Goal: Task Accomplishment & Management: Manage account settings

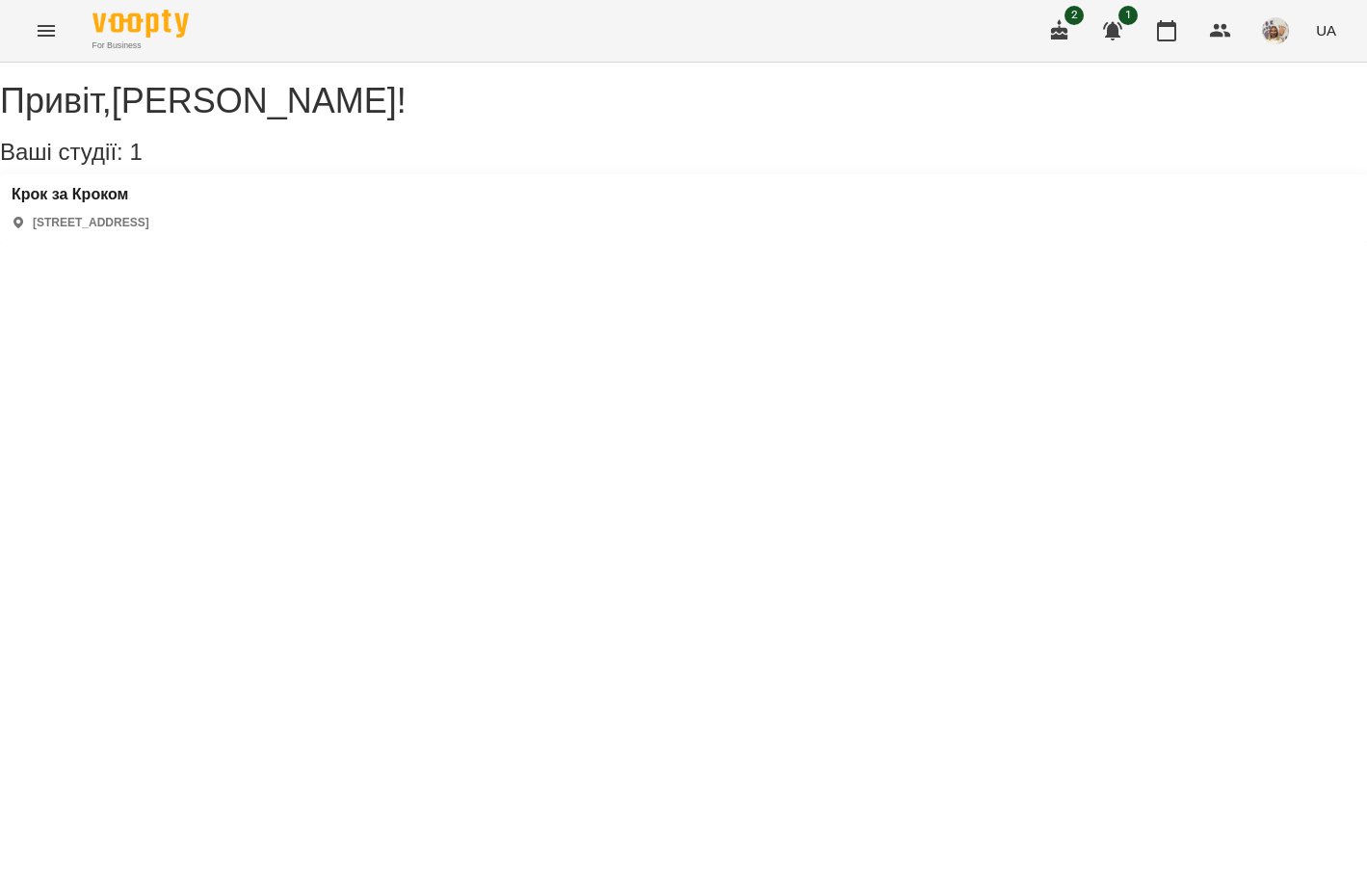
click at [149, 231] on p "[STREET_ADDRESS]" at bounding box center [91, 223] width 117 height 16
click at [130, 203] on h3 "Крок за Кроком" at bounding box center [81, 194] width 138 height 17
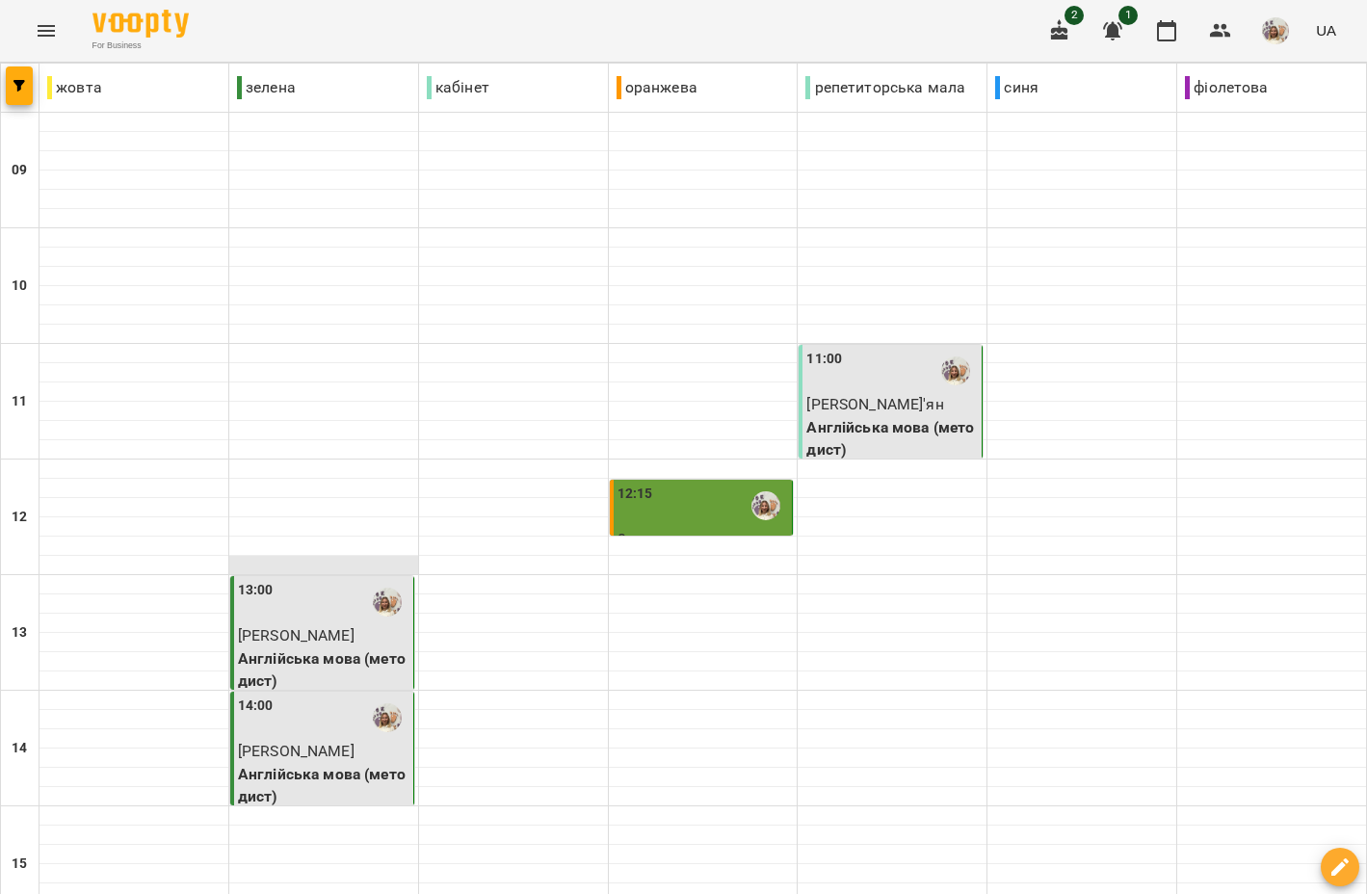
scroll to position [384, 0]
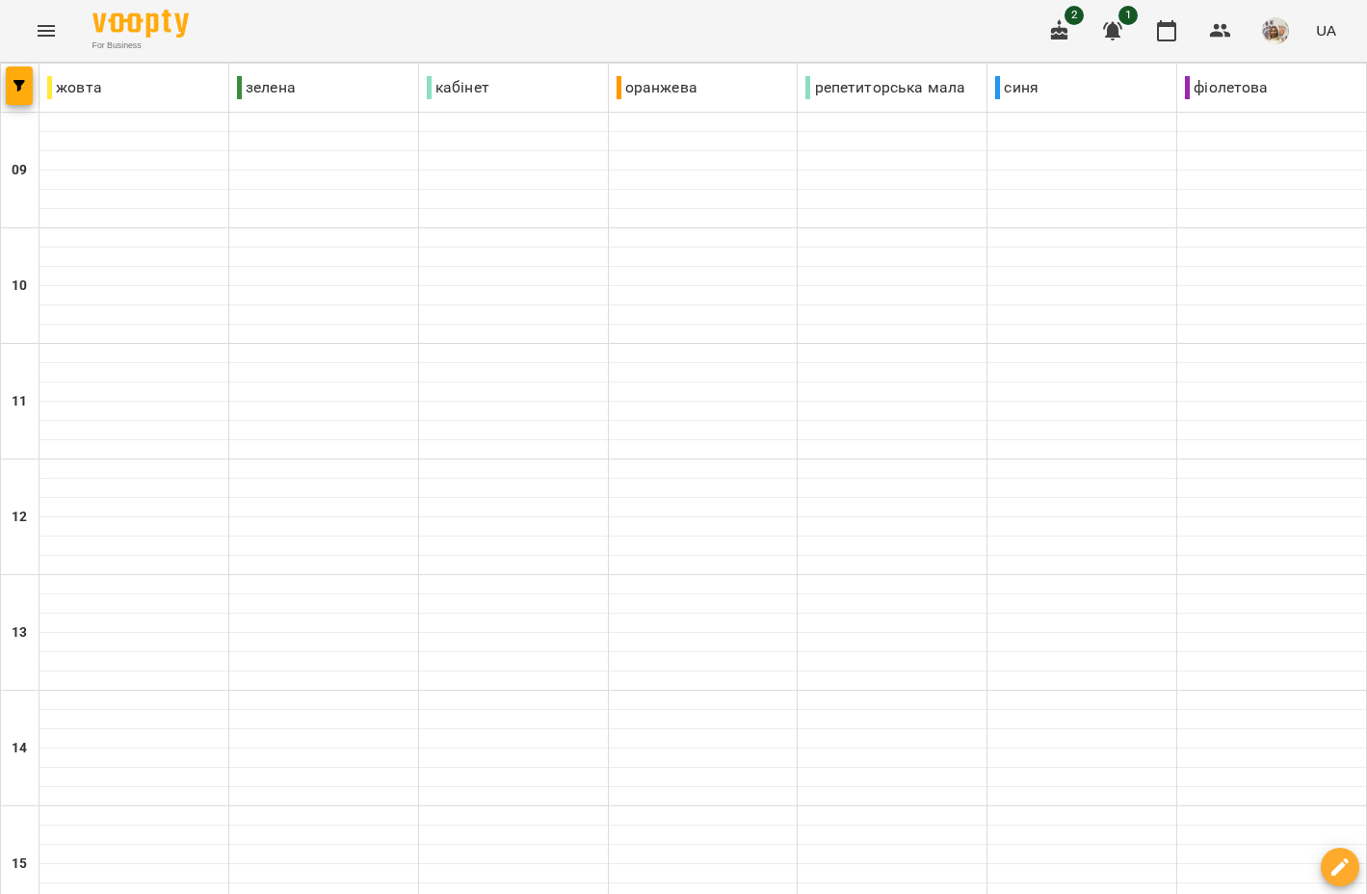
type input "**********"
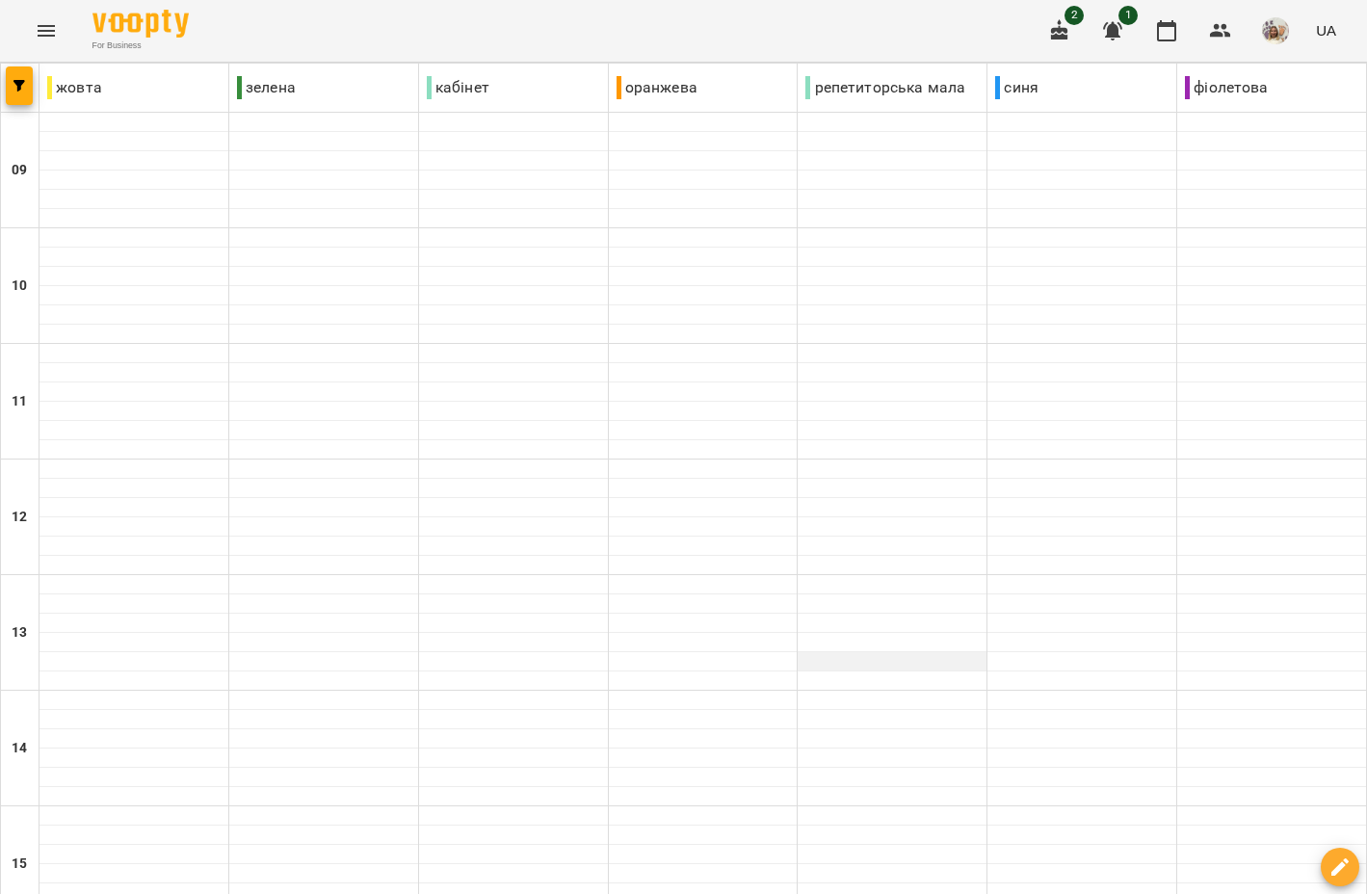
scroll to position [503, 0]
type input "**********"
click at [1108, 35] on icon "button" at bounding box center [1112, 30] width 23 height 23
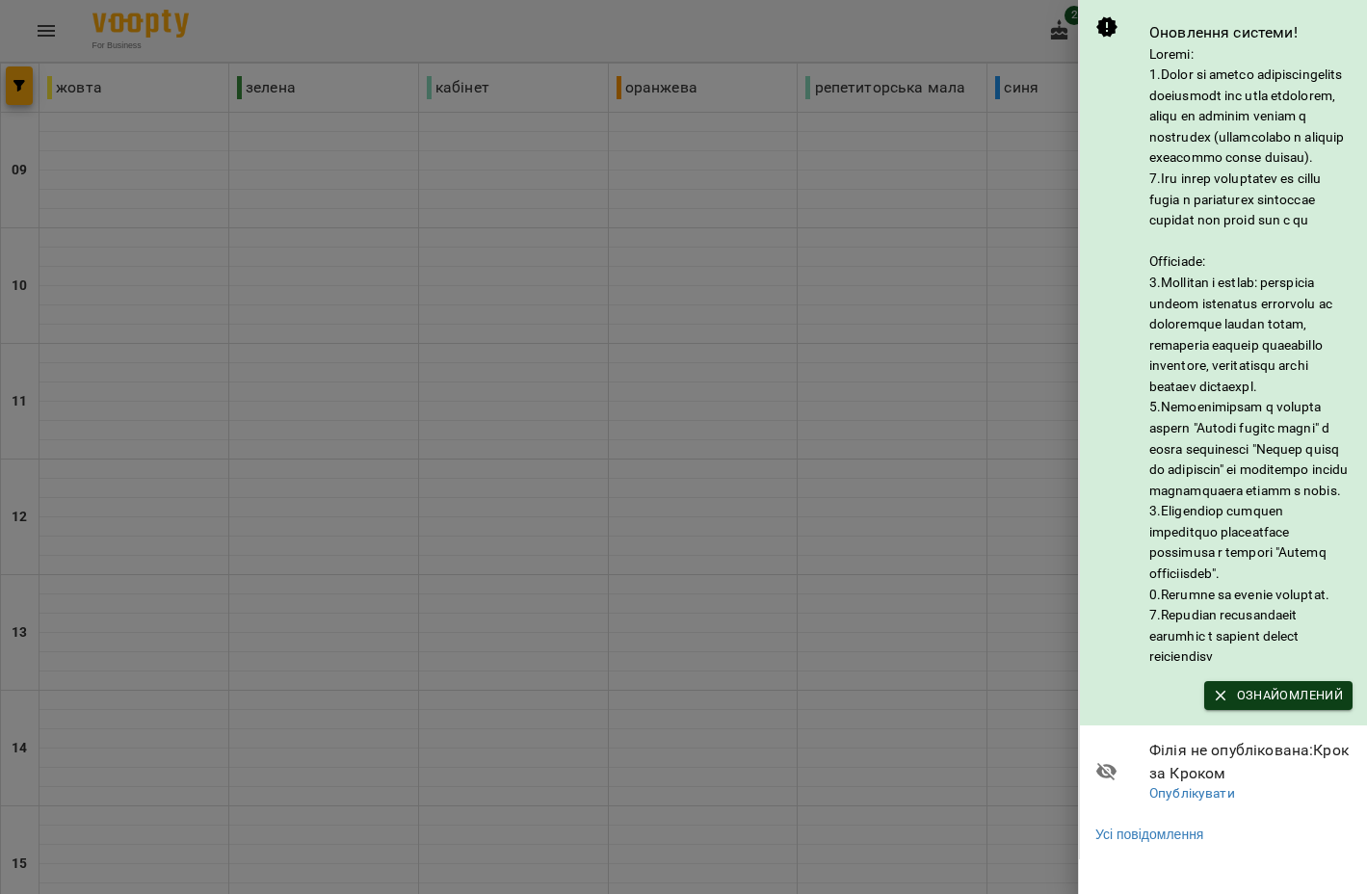
click at [1294, 706] on span "Ознайомлений" at bounding box center [1278, 695] width 129 height 21
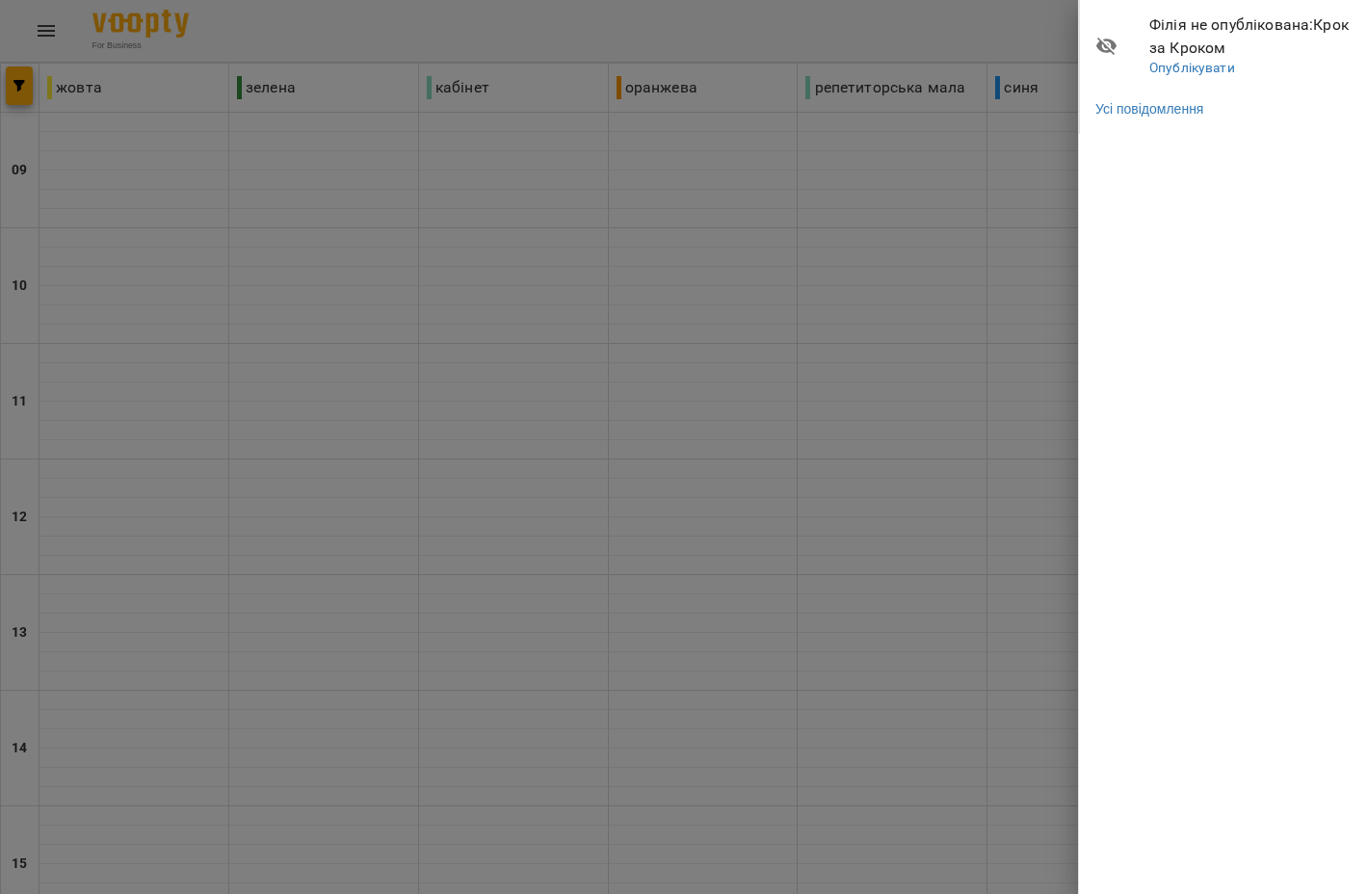
click at [1032, 26] on div at bounding box center [683, 447] width 1367 height 894
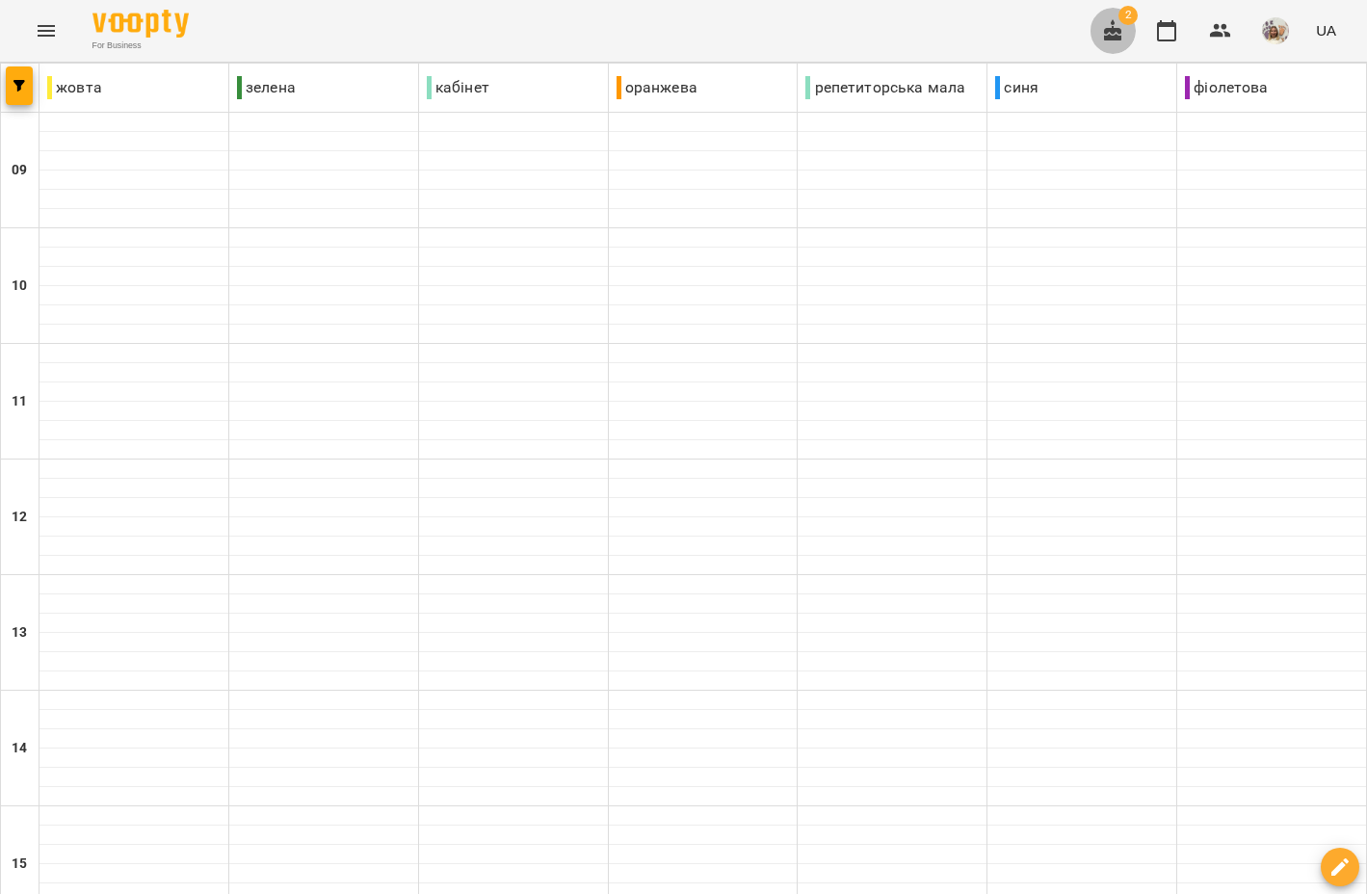
click at [1108, 31] on icon "button" at bounding box center [1112, 29] width 17 height 21
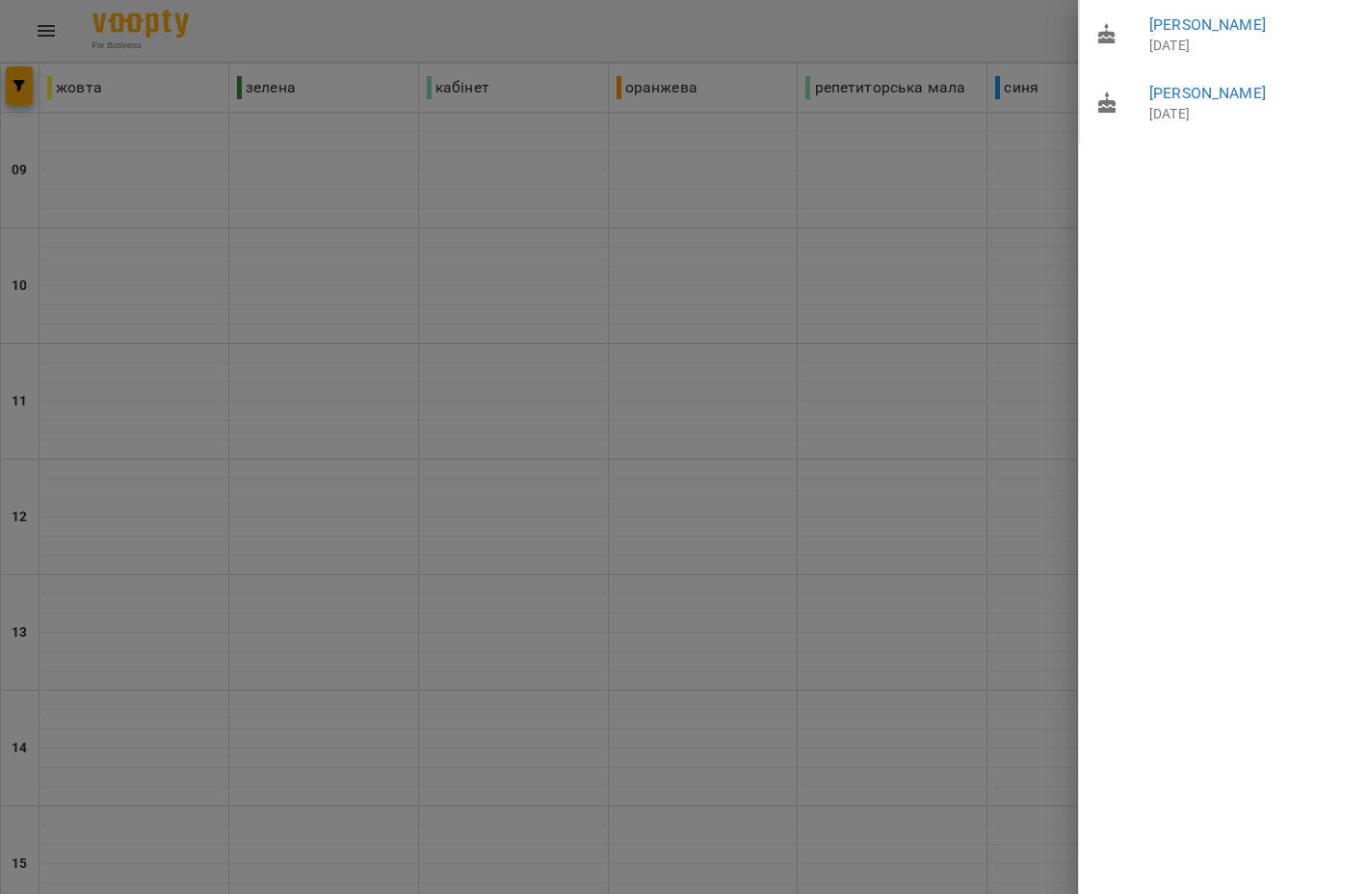
click at [1009, 43] on div at bounding box center [683, 447] width 1367 height 894
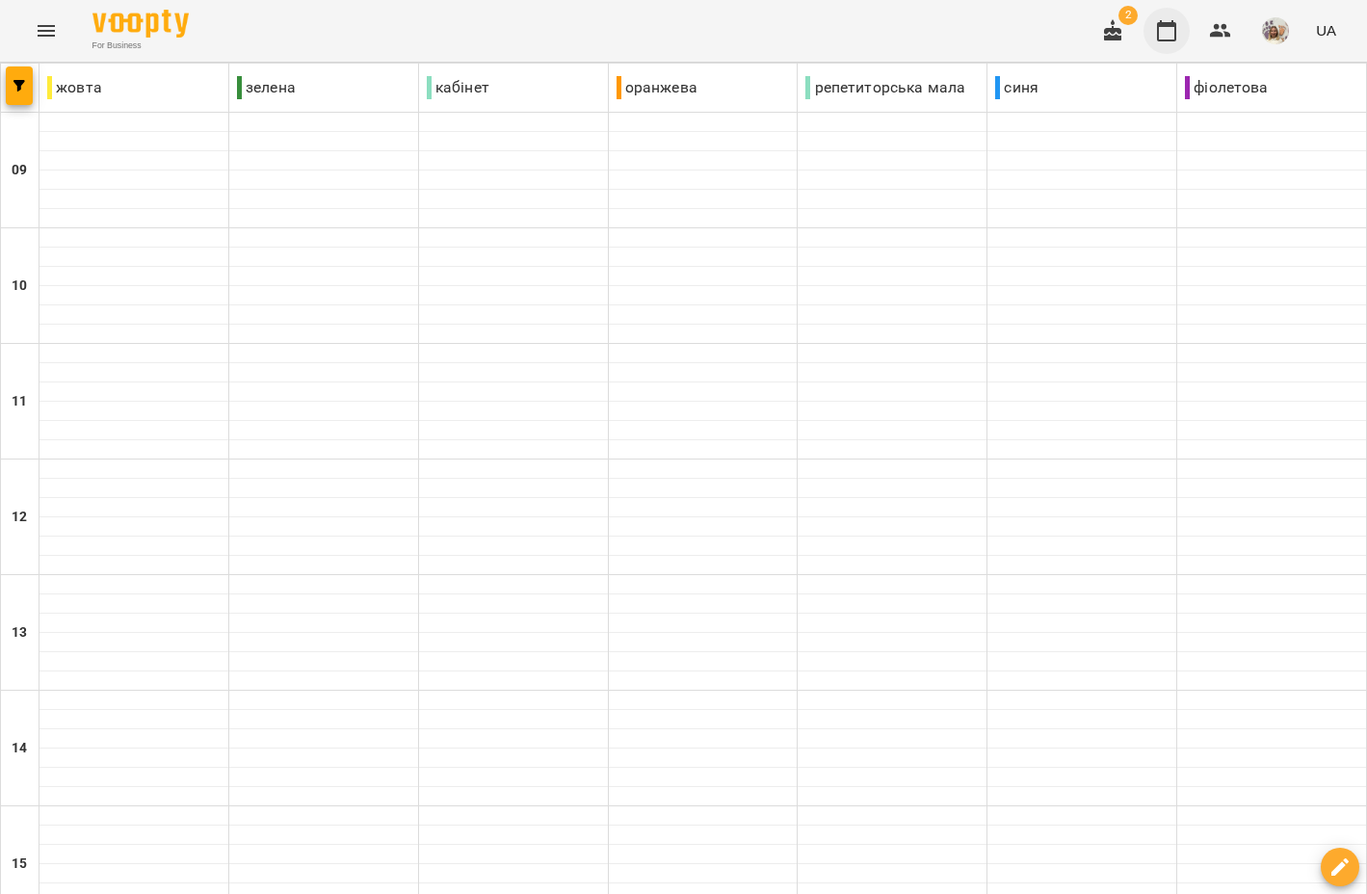
click at [1167, 26] on icon "button" at bounding box center [1166, 30] width 19 height 21
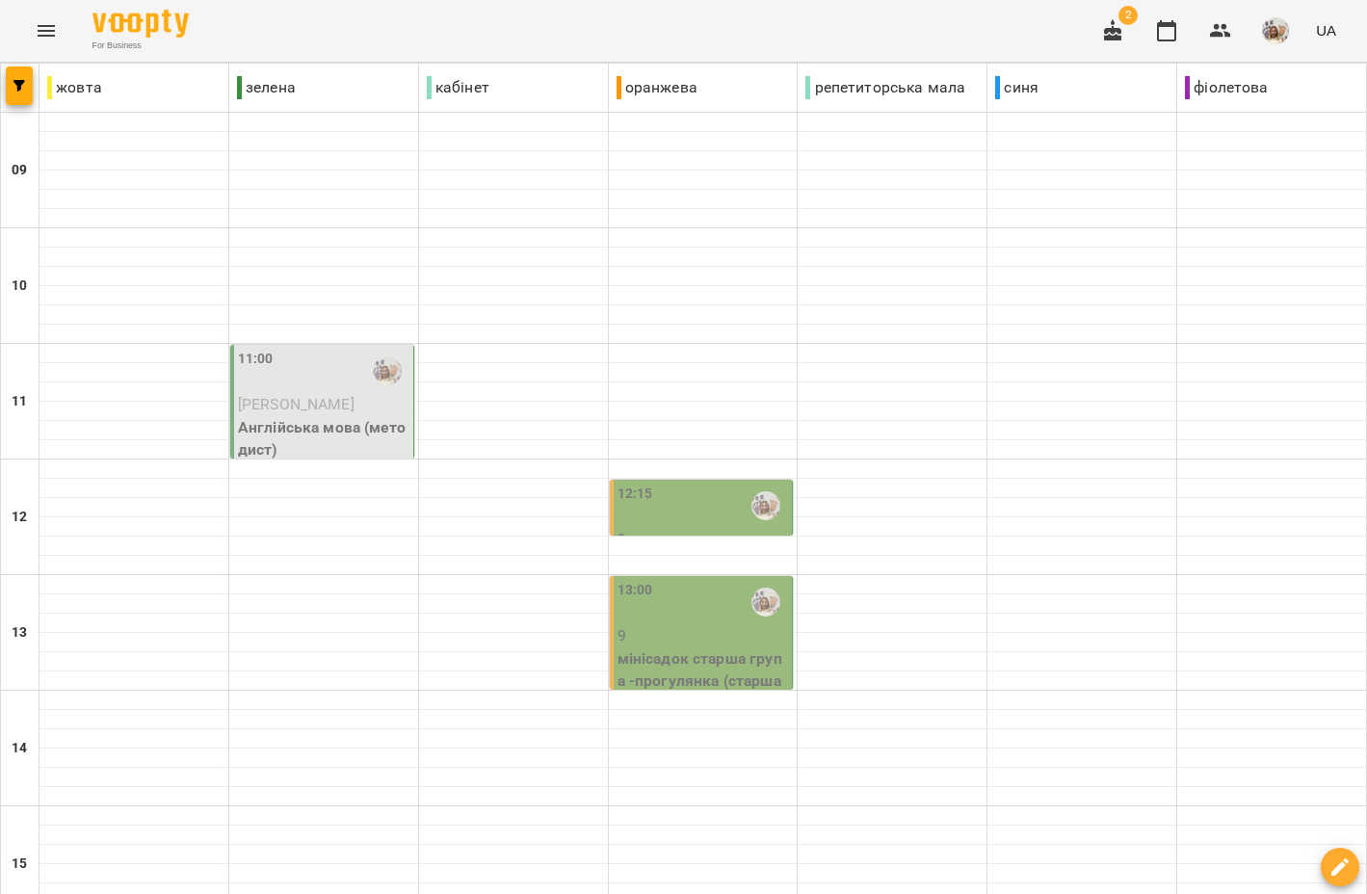
scroll to position [94, 0]
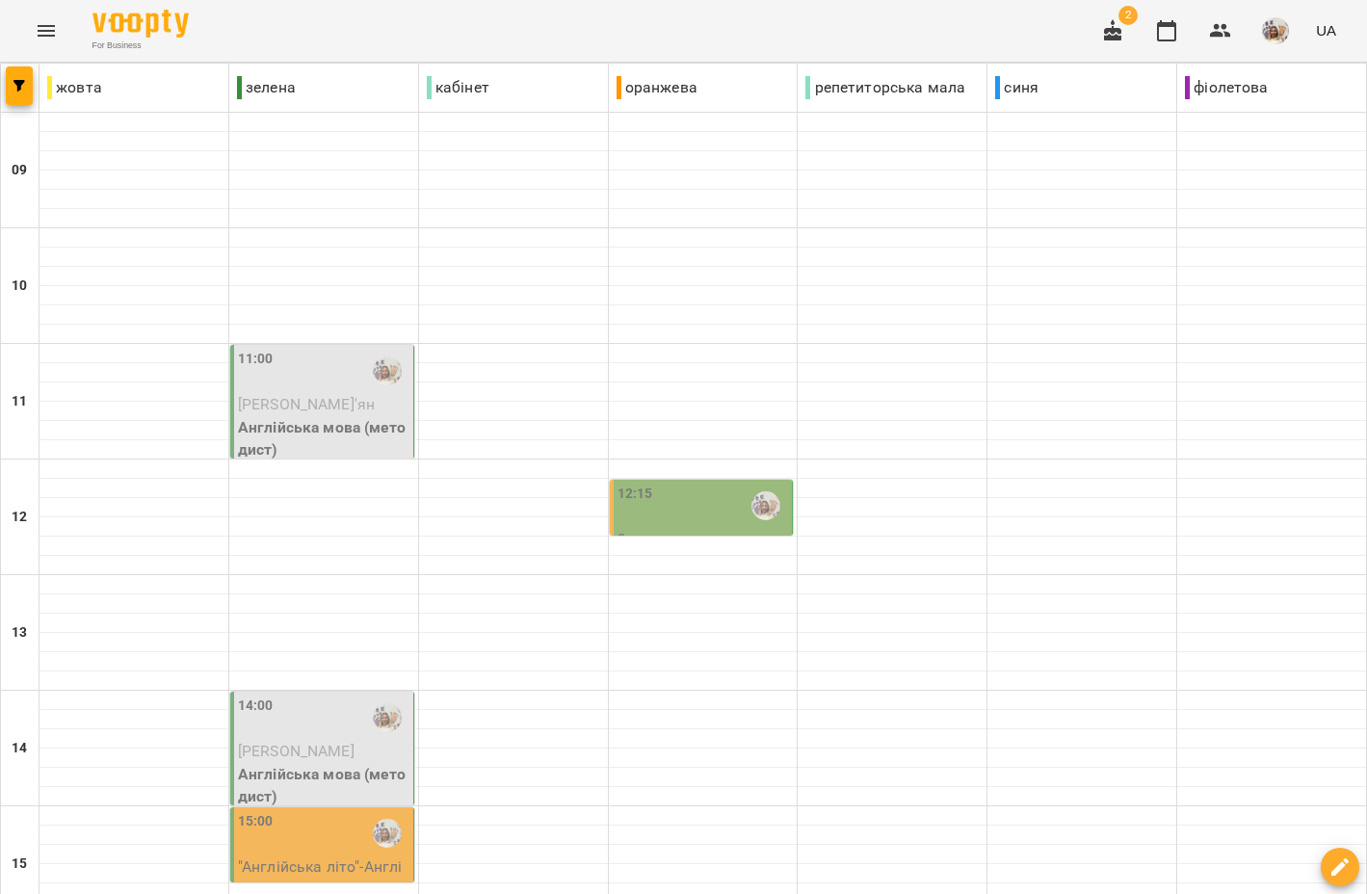
scroll to position [617, 0]
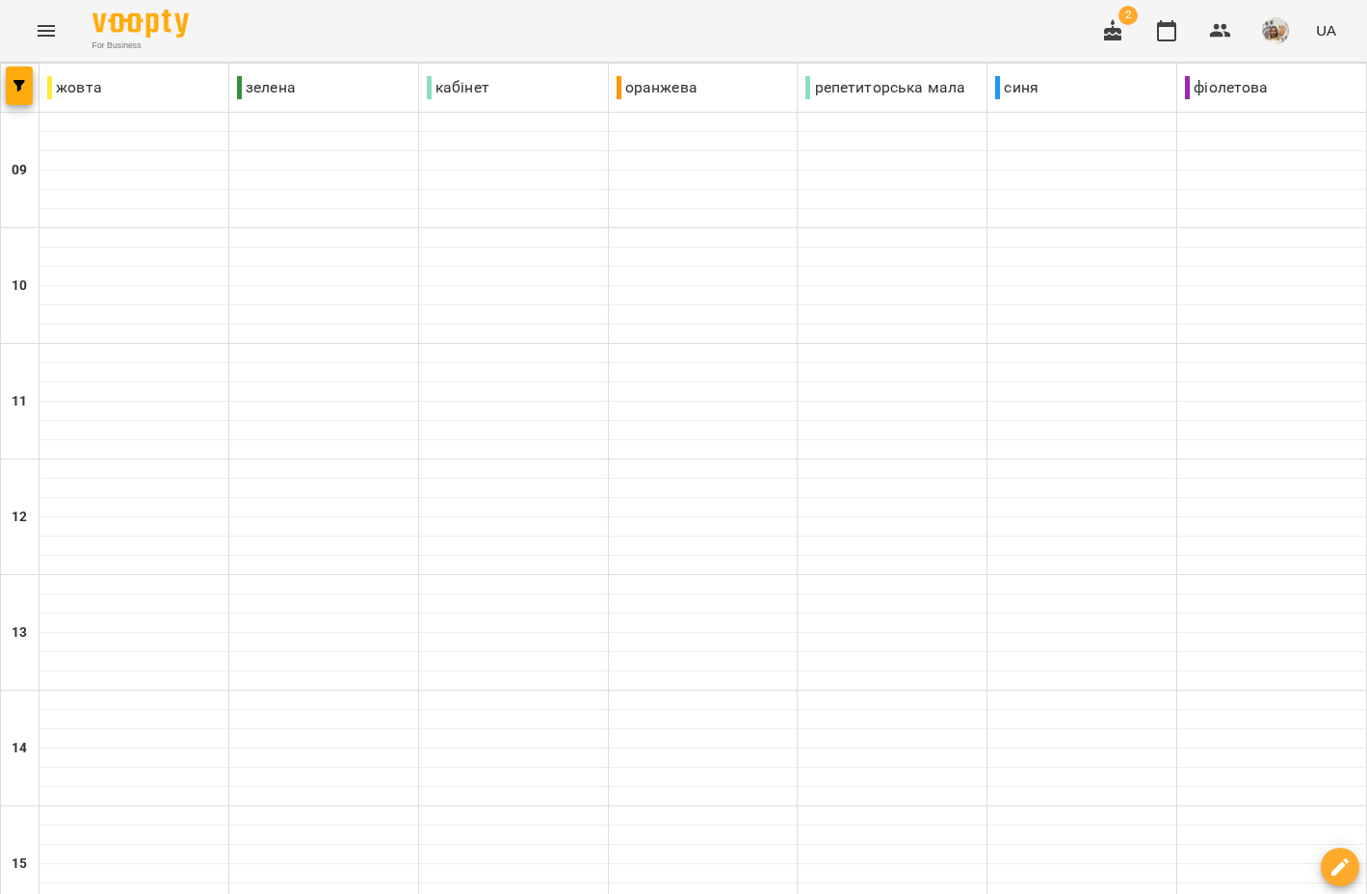
scroll to position [0, 0]
